Goal: Navigation & Orientation: Find specific page/section

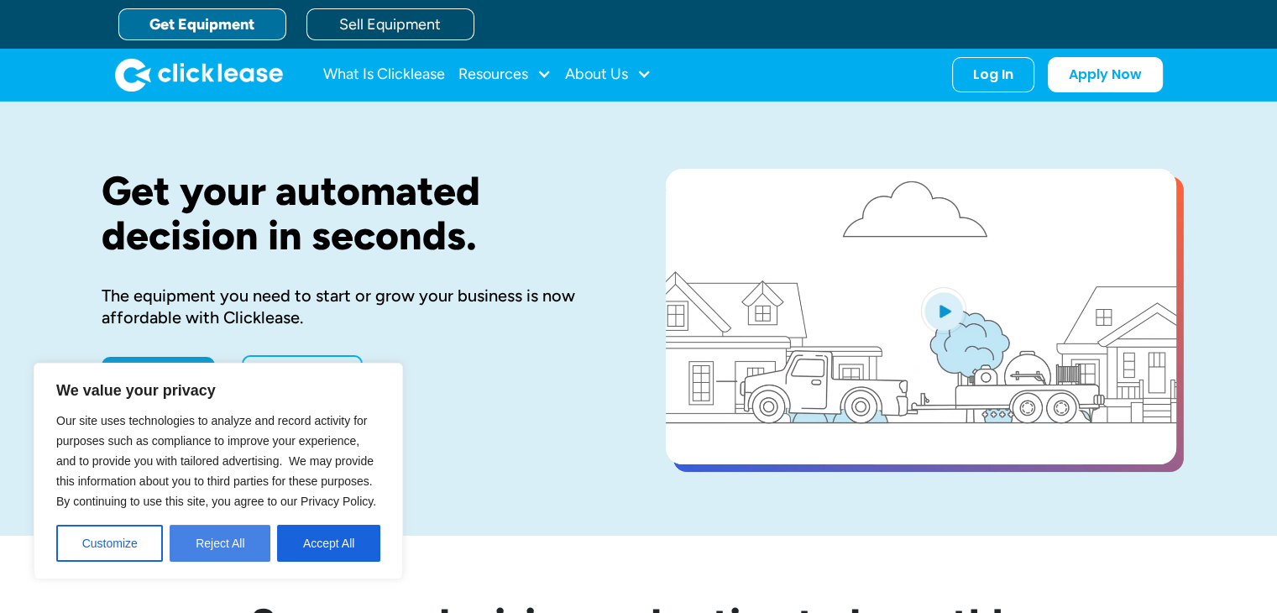
click at [244, 549] on button "Reject All" at bounding box center [220, 543] width 101 height 37
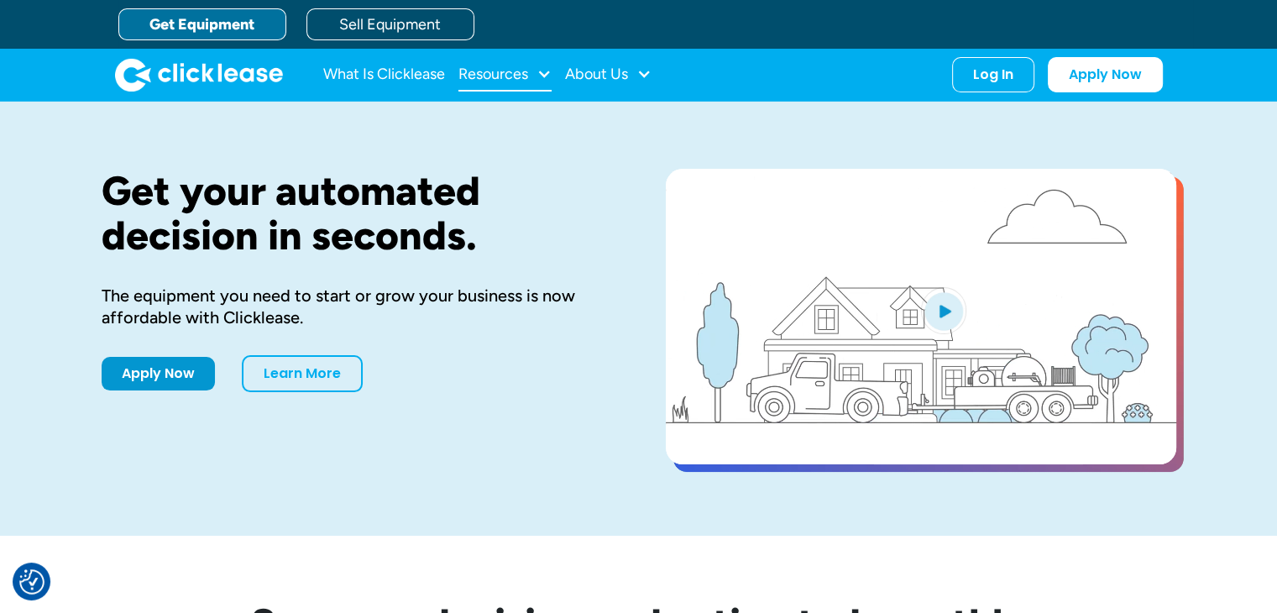
click at [484, 74] on div "Resources" at bounding box center [493, 74] width 70 height 0
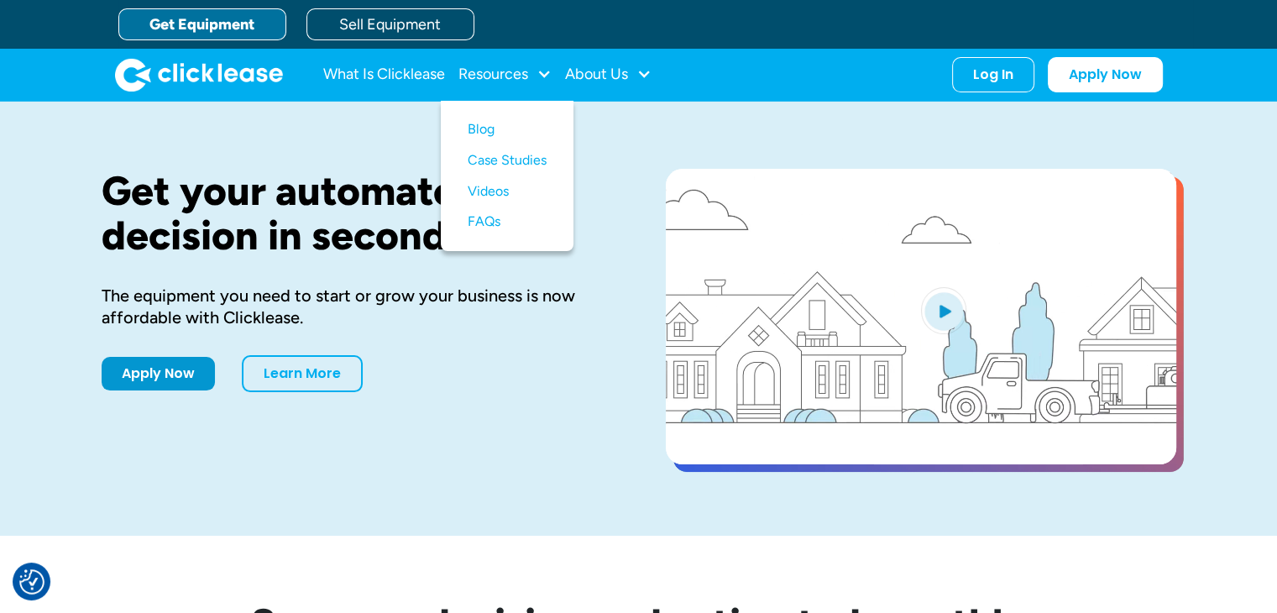
click at [218, 18] on link "Get Equipment" at bounding box center [202, 24] width 168 height 32
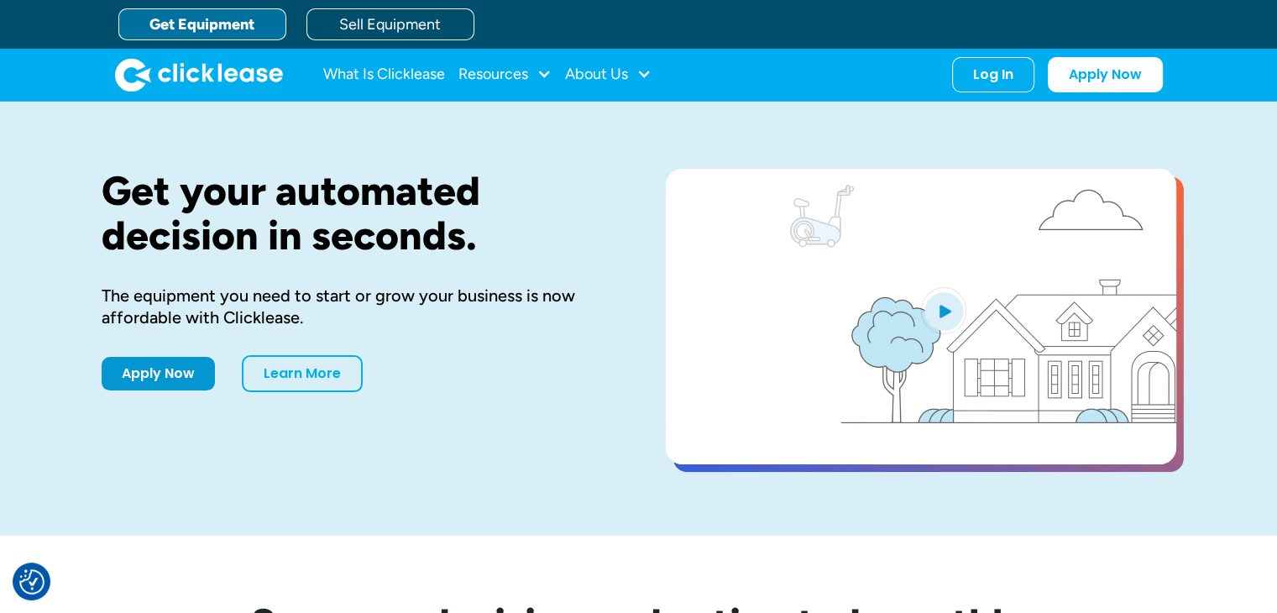
scroll to position [336, 0]
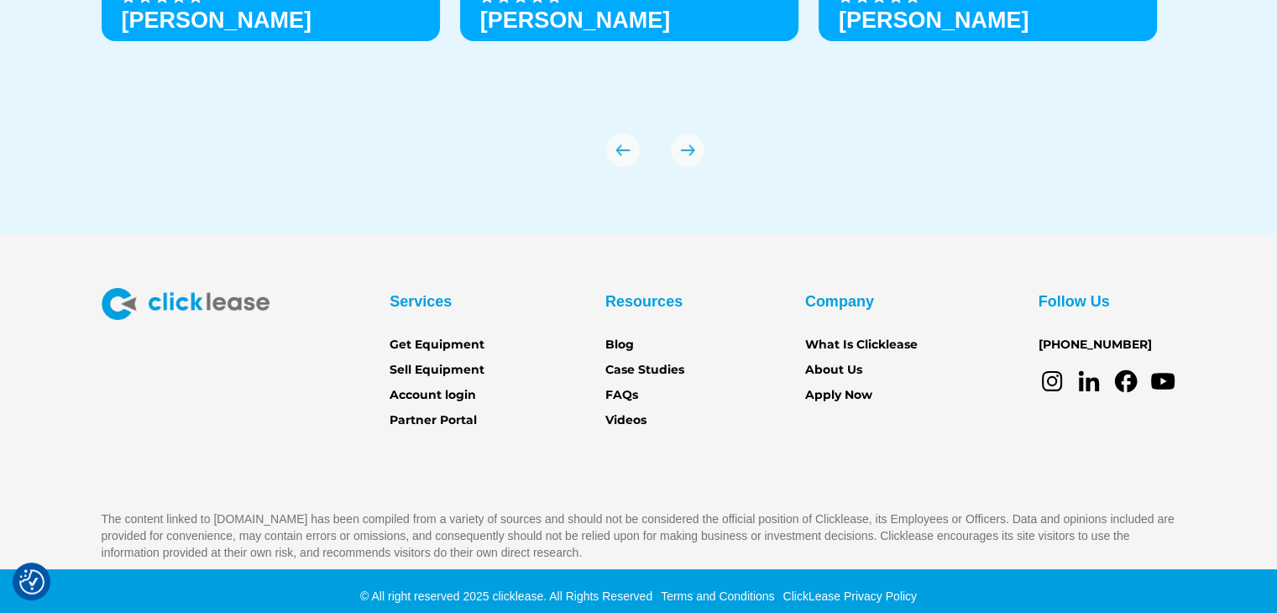
scroll to position [5986, 0]
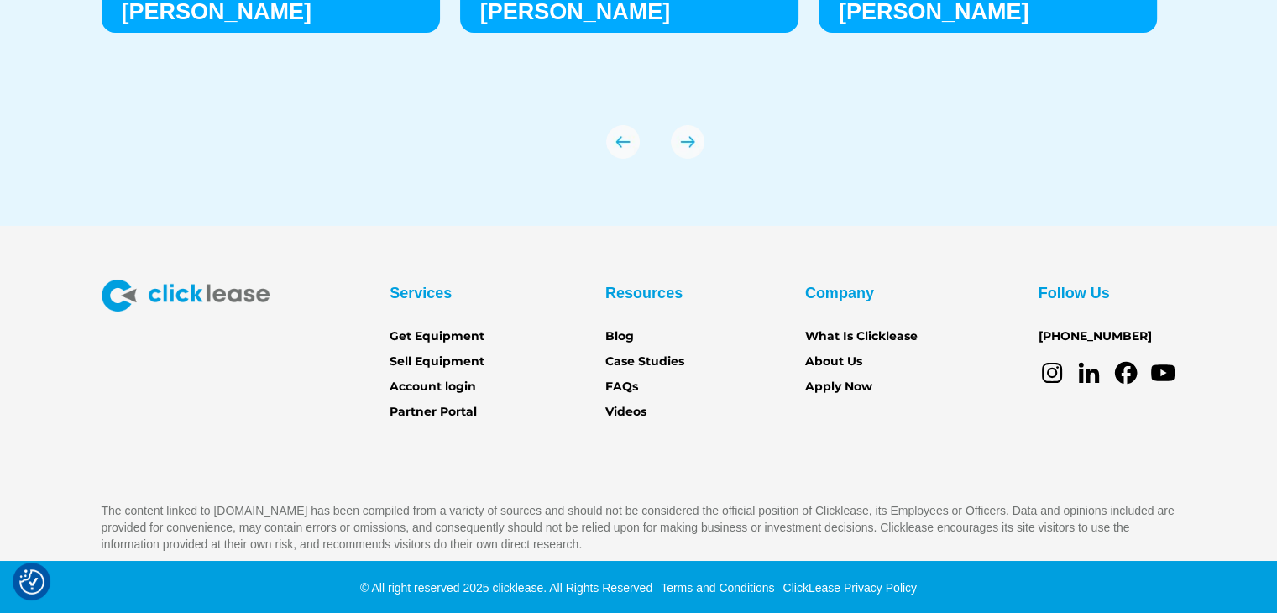
click at [165, 292] on img at bounding box center [186, 296] width 168 height 32
click at [1191, 320] on div "Services Get Equipment Sell Equipment Account login Partner Portal Resources Bl…" at bounding box center [638, 417] width 1277 height 274
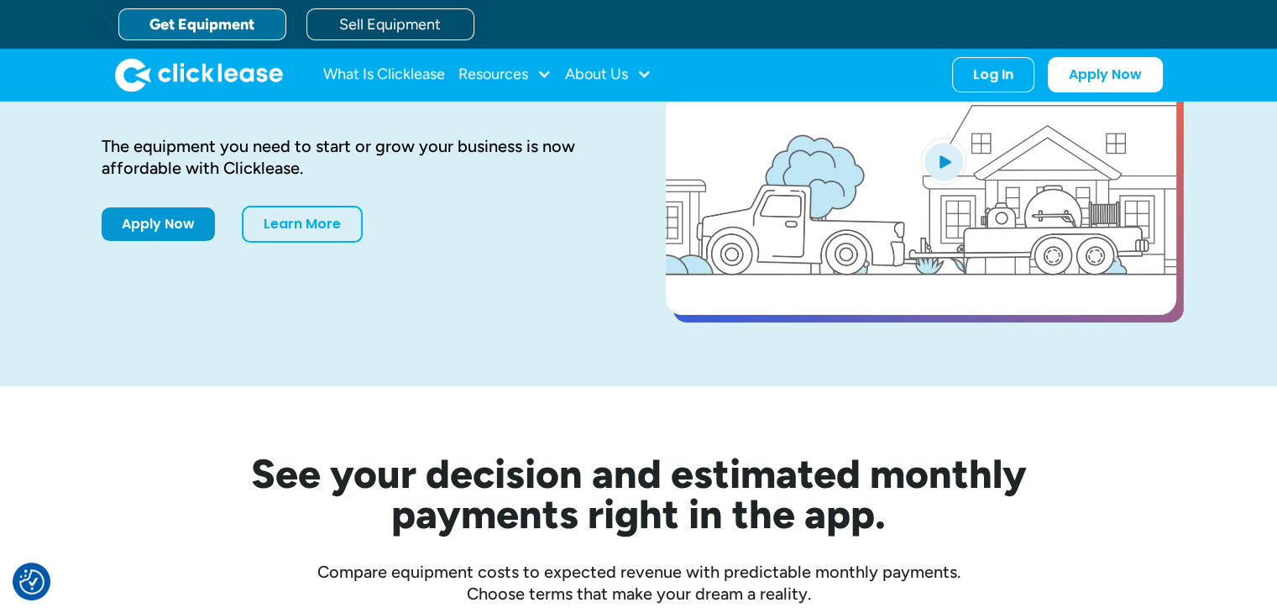
scroll to position [0, 0]
